Goal: Find specific page/section: Find specific page/section

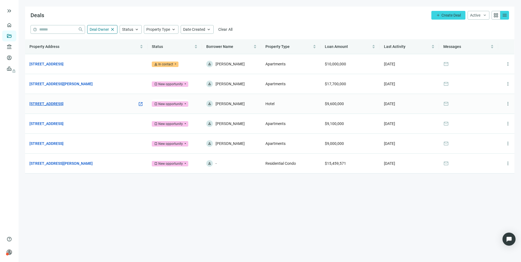
click at [64, 107] on link "[STREET_ADDRESS]" at bounding box center [46, 104] width 34 height 6
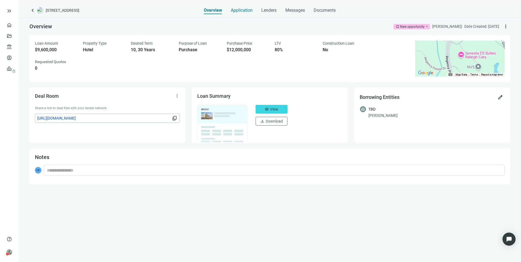
click at [239, 10] on span "Application" at bounding box center [242, 10] width 22 height 5
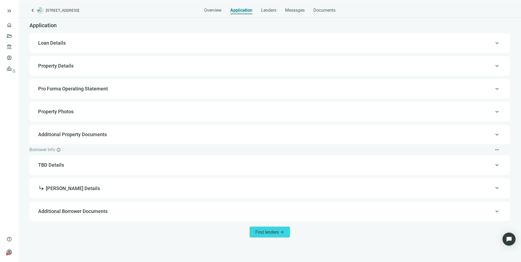
click at [59, 43] on span "Loan Details" at bounding box center [52, 43] width 28 height 6
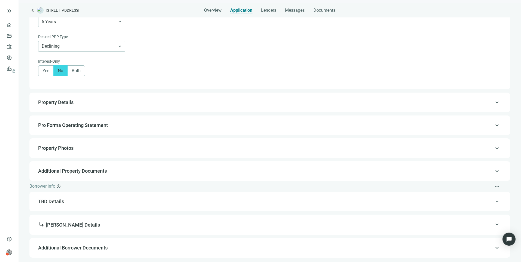
scroll to position [289, 0]
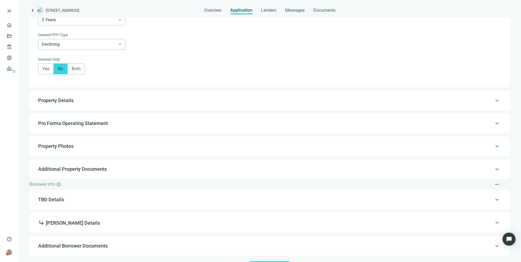
click at [56, 125] on span "Pro Forma Operating Statement" at bounding box center [73, 123] width 70 height 6
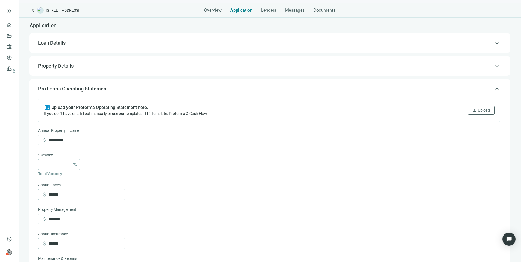
click at [67, 42] on span "Loan Details" at bounding box center [269, 43] width 462 height 7
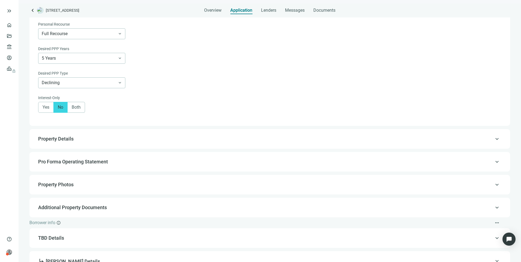
scroll to position [306, 0]
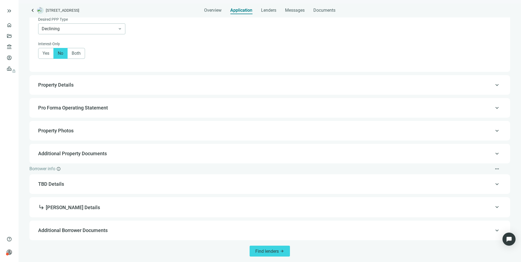
click at [85, 108] on span "Pro Forma Operating Statement" at bounding box center [73, 108] width 70 height 6
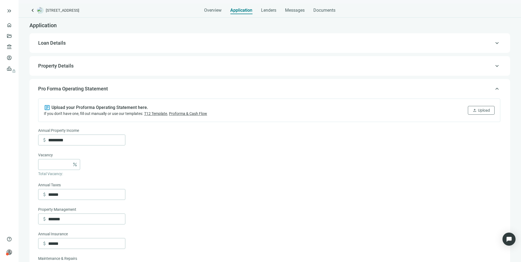
click at [495, 87] on div "keyboard_arrow_up Pro Forma Operating Statement" at bounding box center [270, 88] width 470 height 13
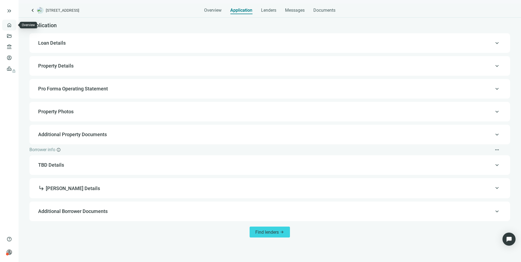
click at [14, 27] on link "Overview" at bounding box center [22, 25] width 16 height 4
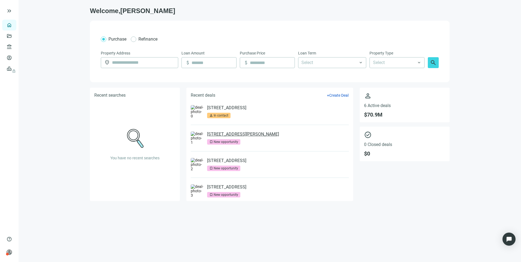
click at [247, 133] on link "1840 W Main St, Robinson, IL 62454" at bounding box center [243, 134] width 72 height 5
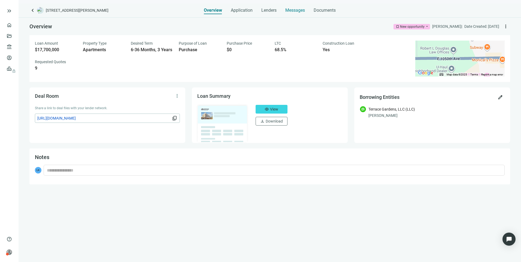
click at [288, 8] on span "Messages" at bounding box center [295, 10] width 20 height 5
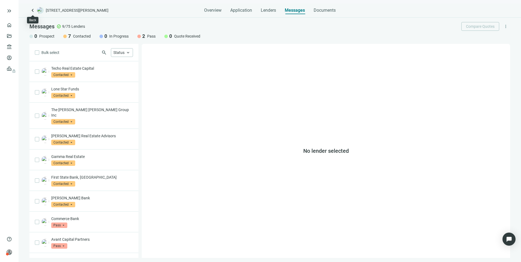
click at [32, 13] on span "keyboard_arrow_left" at bounding box center [32, 10] width 7 height 7
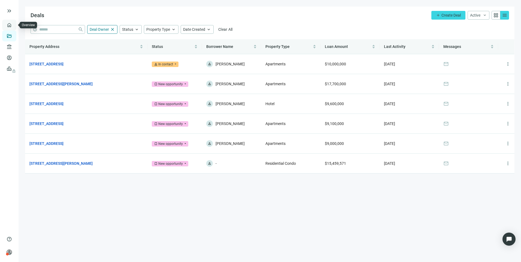
click at [14, 27] on link "Overview" at bounding box center [22, 25] width 16 height 4
